Goal: Find specific page/section: Find specific page/section

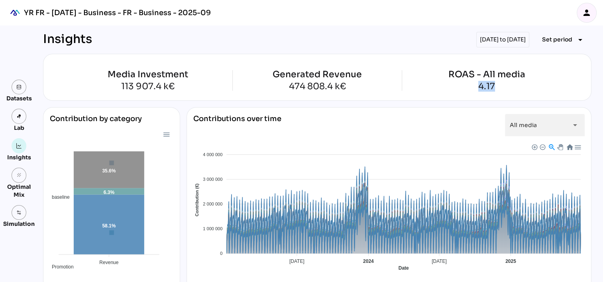
drag, startPoint x: 474, startPoint y: 82, endPoint x: 542, endPoint y: 87, distance: 68.0
click at [542, 87] on div "ROAS - All media 4.17" at bounding box center [486, 80] width 169 height 21
click at [541, 87] on div "ROAS - All media 4.17" at bounding box center [486, 80] width 169 height 21
click at [126, 5] on link "YR FR - [DATE] - Business - FR - Business - 2025-09" at bounding box center [108, 13] width 205 height 26
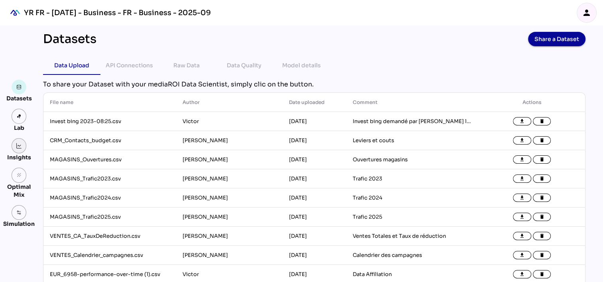
click at [16, 150] on link at bounding box center [19, 145] width 15 height 15
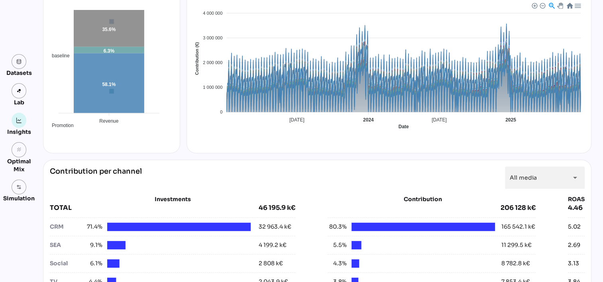
scroll to position [199, 0]
